Goal: Information Seeking & Learning: Compare options

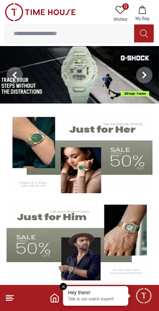
click at [77, 35] on input at bounding box center [69, 33] width 129 height 16
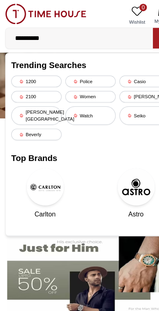
type input "**********"
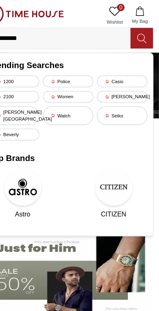
click at [140, 32] on icon at bounding box center [144, 33] width 8 height 9
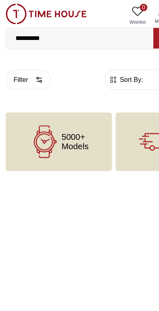
click at [12, 33] on input "**********" at bounding box center [69, 33] width 129 height 16
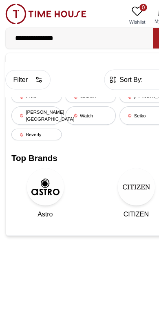
type input "**********"
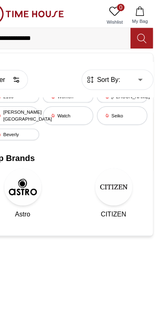
click at [140, 35] on icon at bounding box center [144, 33] width 8 height 9
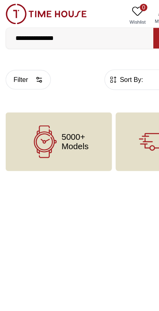
click at [77, 32] on input "**********" at bounding box center [69, 33] width 129 height 16
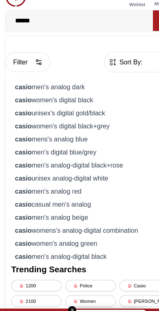
type input "*****"
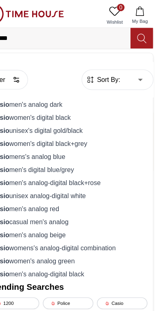
click at [140, 32] on icon at bounding box center [144, 33] width 8 height 9
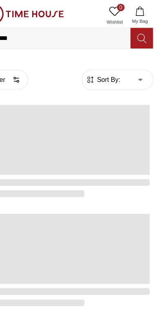
click at [140, 30] on icon at bounding box center [144, 33] width 8 height 9
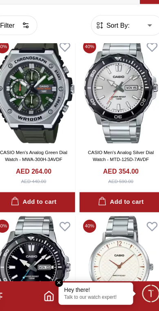
scroll to position [809, 0]
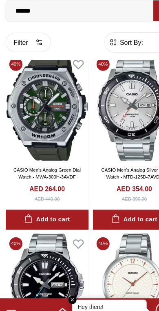
click at [52, 100] on img at bounding box center [41, 117] width 72 height 93
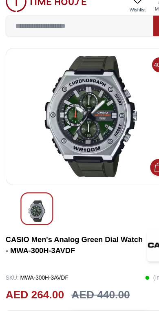
click at [92, 112] on img at bounding box center [79, 112] width 135 height 106
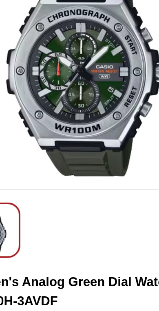
click at [56, 63] on img at bounding box center [79, 112] width 135 height 106
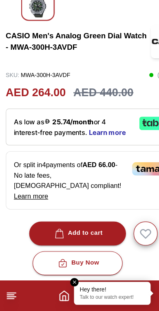
scroll to position [157, 0]
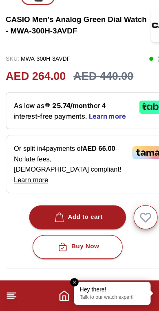
click at [66, 289] on img at bounding box center [79, 307] width 149 height 36
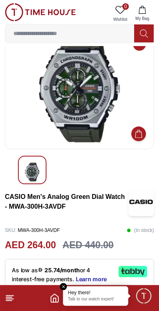
scroll to position [23, 0]
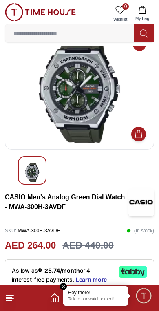
click at [64, 299] on div "Hey there! Talk to our watch expert!" at bounding box center [95, 296] width 65 height 20
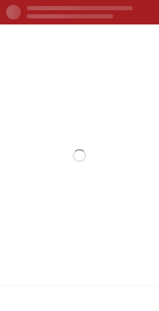
scroll to position [0, 0]
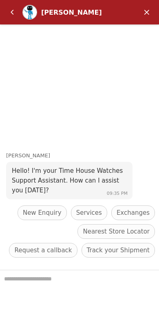
click at [11, 15] on em "Back" at bounding box center [12, 12] width 16 height 16
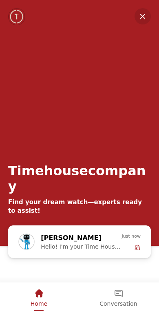
click at [150, 13] on em "Minimize" at bounding box center [142, 16] width 16 height 16
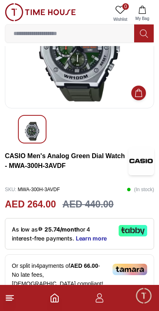
scroll to position [64, 0]
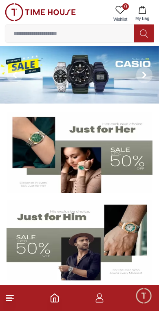
click at [103, 67] on img at bounding box center [79, 74] width 159 height 57
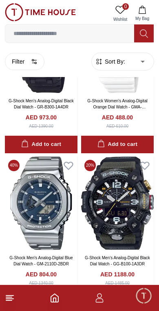
scroll to position [1101, 0]
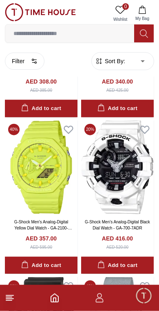
scroll to position [1920, 0]
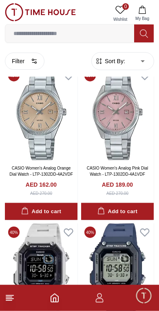
scroll to position [4011, 0]
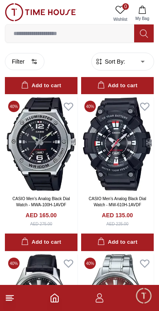
scroll to position [5546, 0]
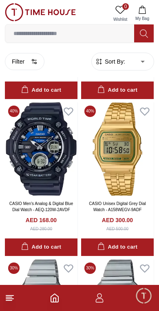
scroll to position [10553, 0]
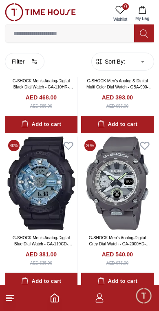
scroll to position [12275, 0]
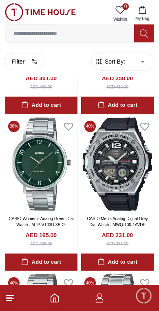
scroll to position [13358, 0]
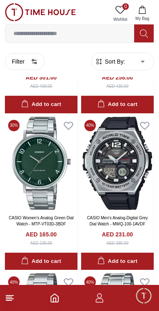
click at [126, 146] on img at bounding box center [117, 162] width 72 height 93
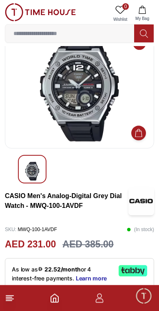
scroll to position [23, 0]
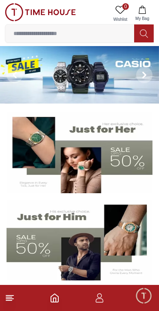
click at [55, 68] on img at bounding box center [79, 74] width 159 height 57
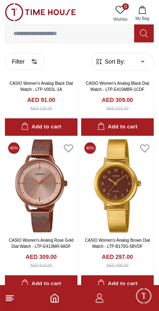
scroll to position [8954, 0]
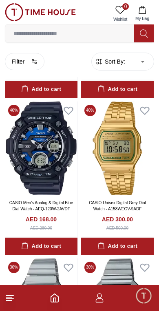
scroll to position [10553, 0]
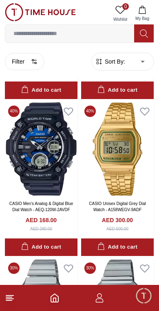
click at [44, 132] on img at bounding box center [41, 148] width 72 height 93
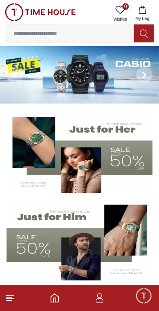
click at [78, 70] on img at bounding box center [79, 74] width 159 height 57
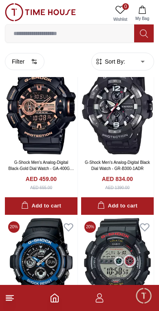
scroll to position [1666, 0]
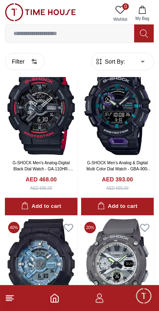
scroll to position [12160, 0]
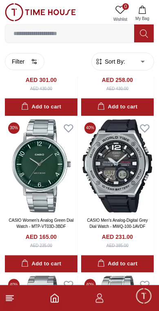
scroll to position [13356, 0]
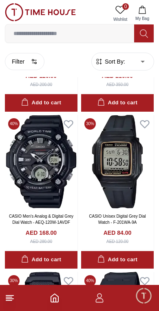
scroll to position [15241, 0]
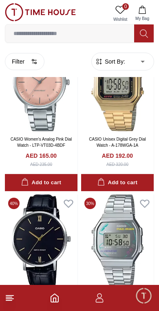
scroll to position [16101, 0]
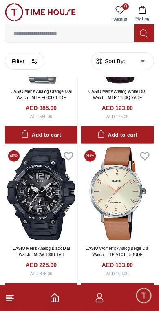
scroll to position [18184, 0]
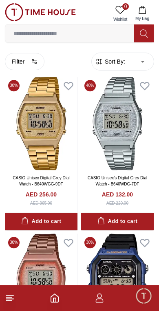
scroll to position [19667, 0]
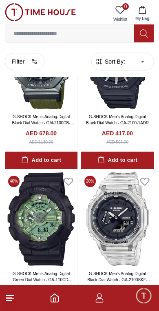
scroll to position [21449, 0]
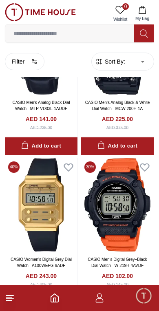
scroll to position [22246, 0]
